Goal: Task Accomplishment & Management: Use online tool/utility

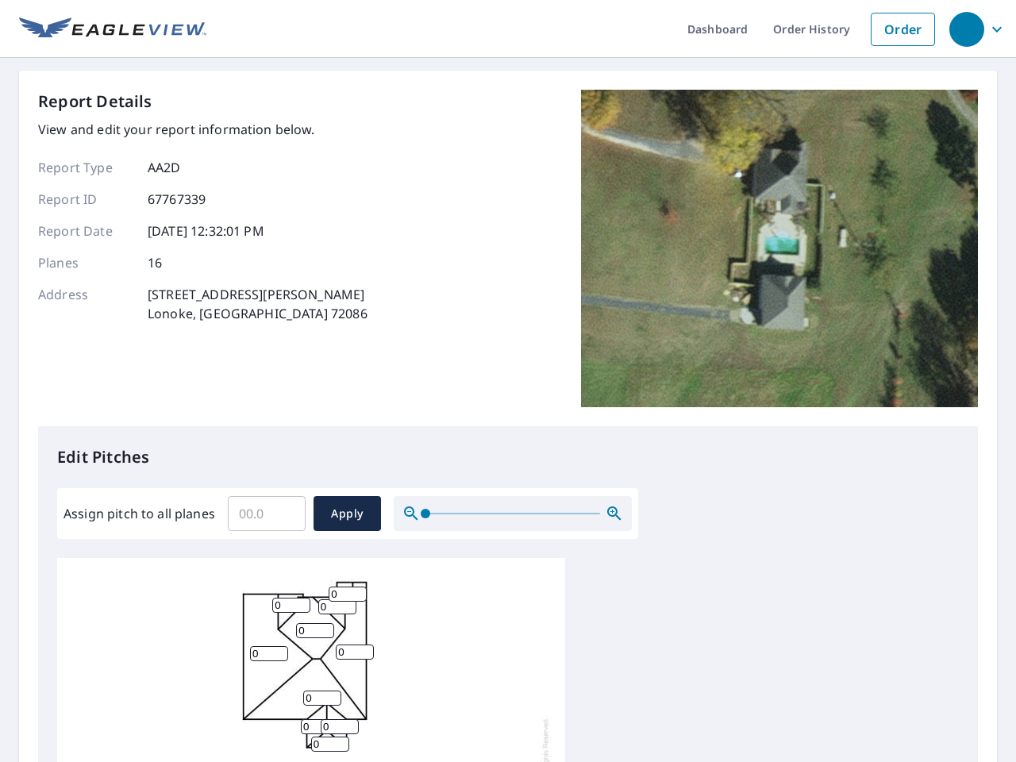
click at [508, 381] on div "Report Details View and edit your report information below. Report Type AA2D Re…" at bounding box center [507, 258] width 939 height 336
click at [966, 29] on div "button" at bounding box center [966, 29] width 35 height 35
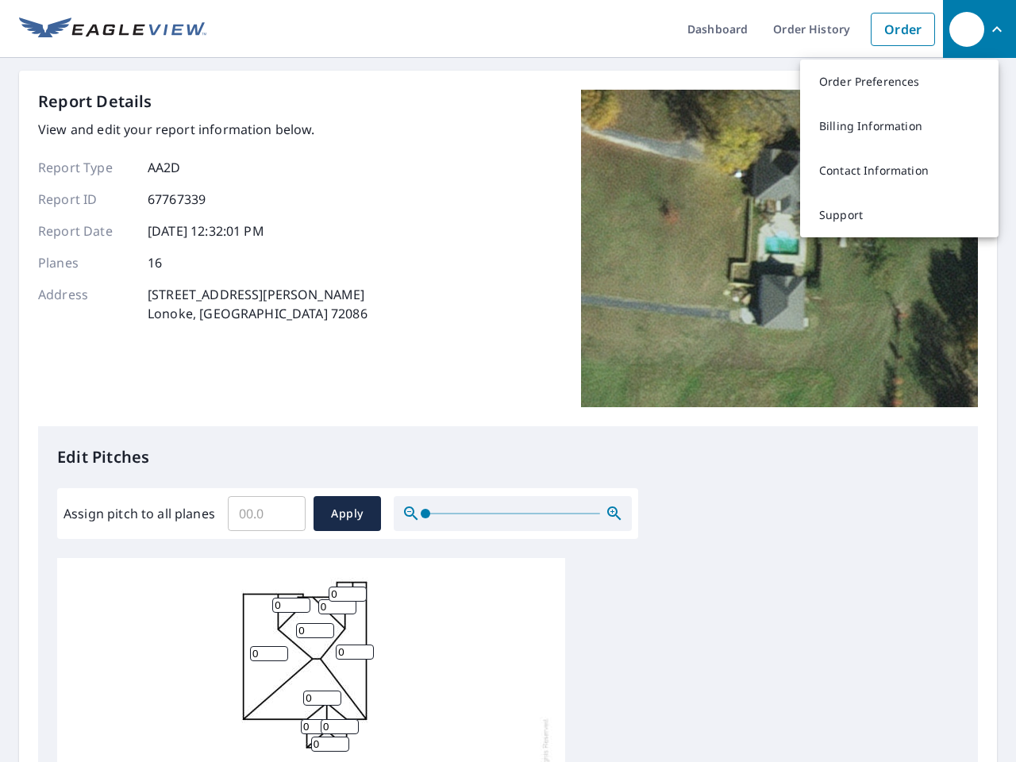
click at [267, 513] on input "Assign pitch to all planes" at bounding box center [267, 513] width 78 height 44
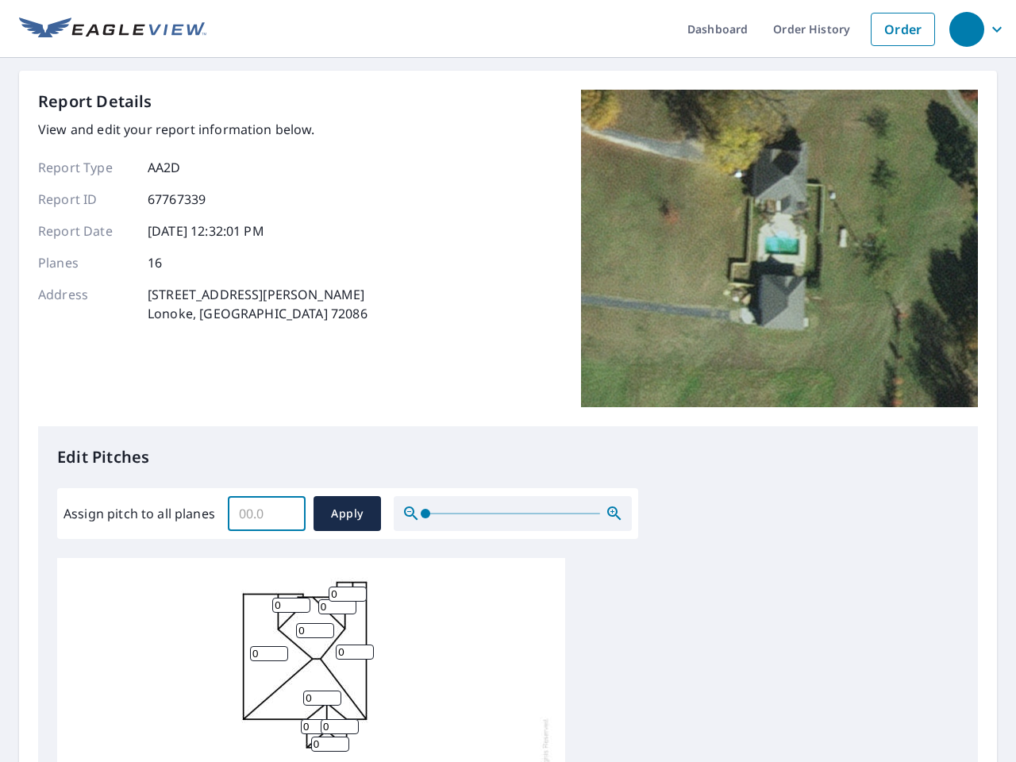
click at [347, 513] on span "Apply" at bounding box center [347, 514] width 42 height 20
click at [614, 513] on icon "button" at bounding box center [614, 513] width 19 height 19
